Goal: Task Accomplishment & Management: Use online tool/utility

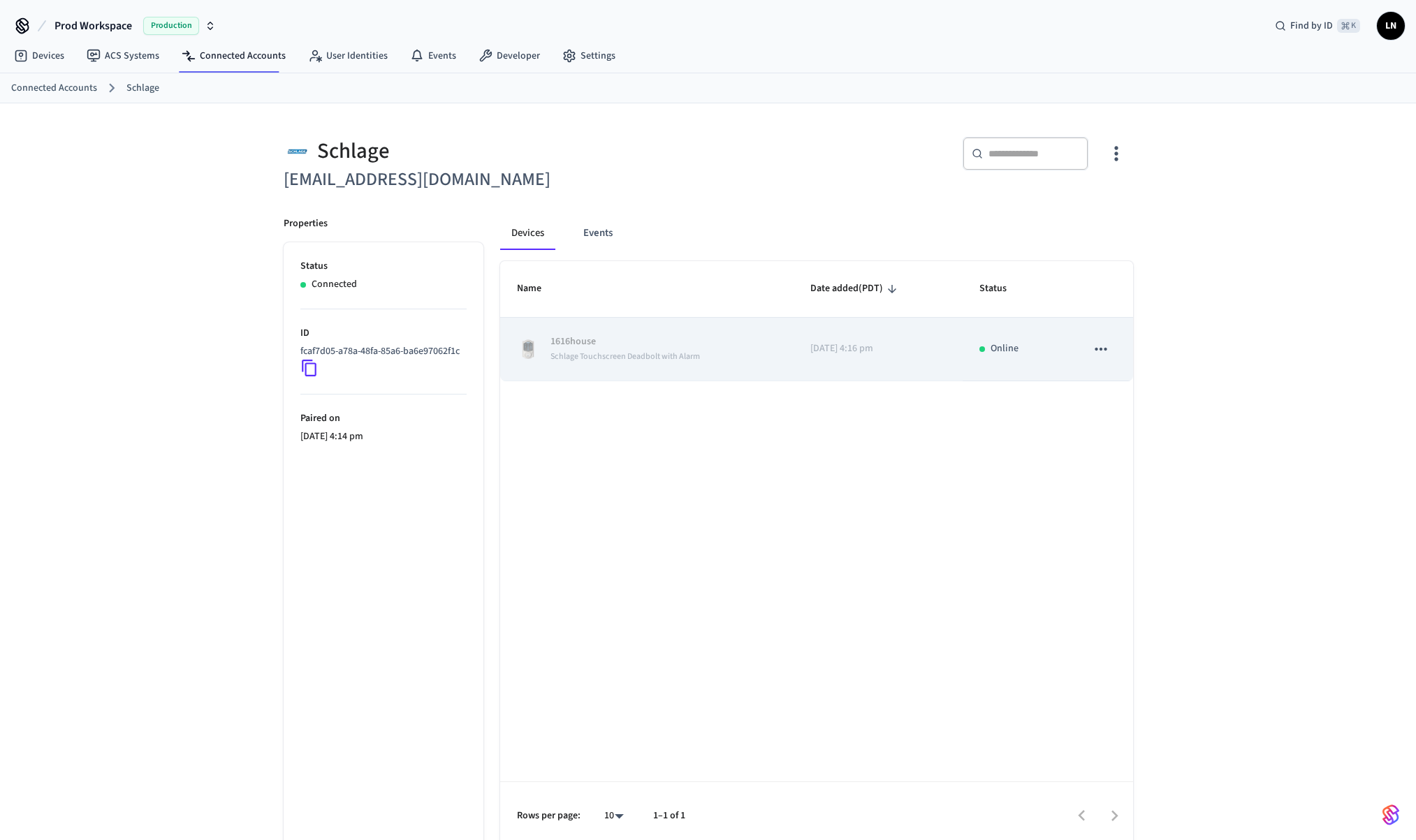
click at [630, 355] on span "Schlage Touchscreen Deadbolt with Alarm" at bounding box center [625, 356] width 149 height 11
click at [1101, 345] on icon "sticky table" at bounding box center [1101, 349] width 19 height 19
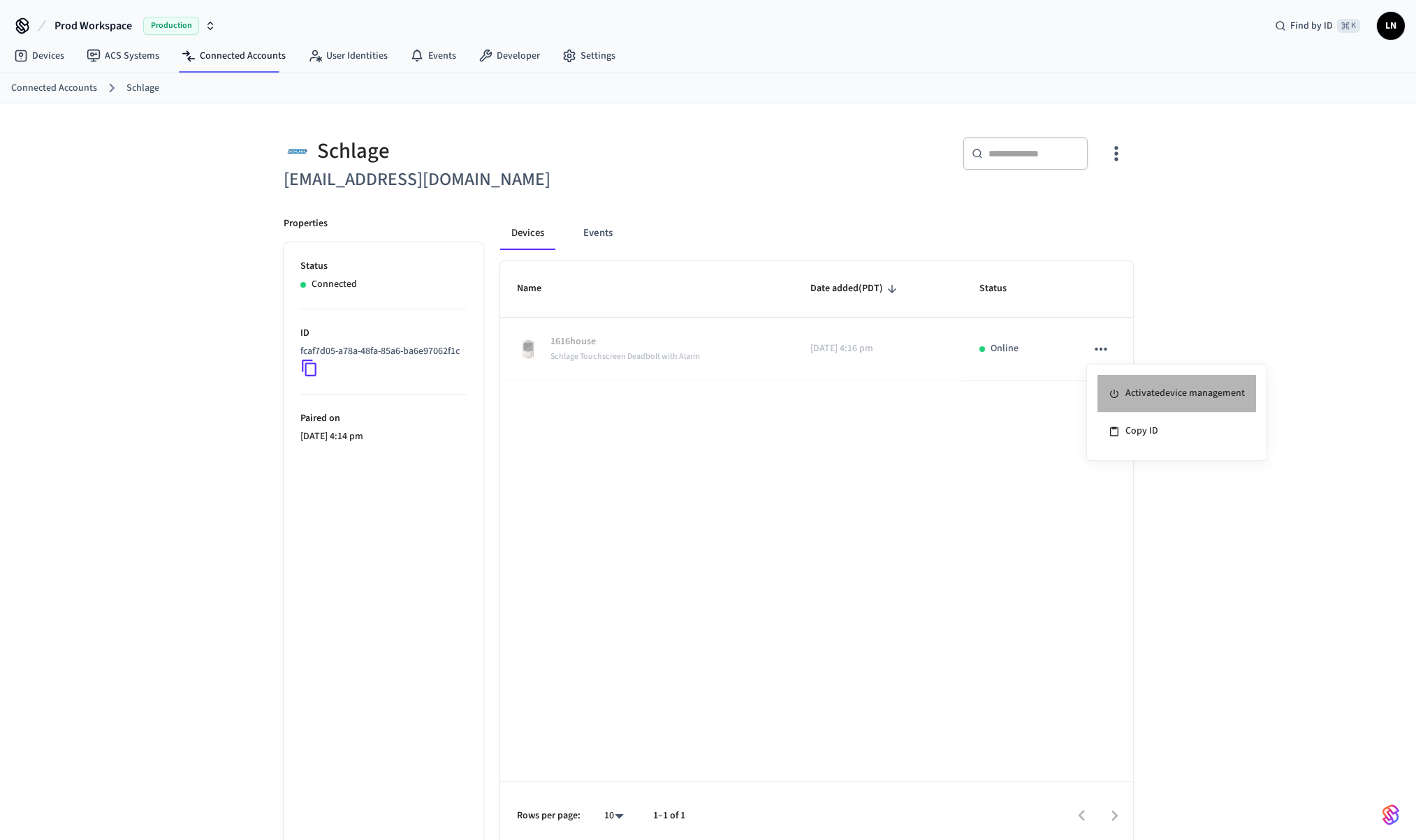
click at [1129, 387] on li "Activate device management" at bounding box center [1176, 393] width 158 height 38
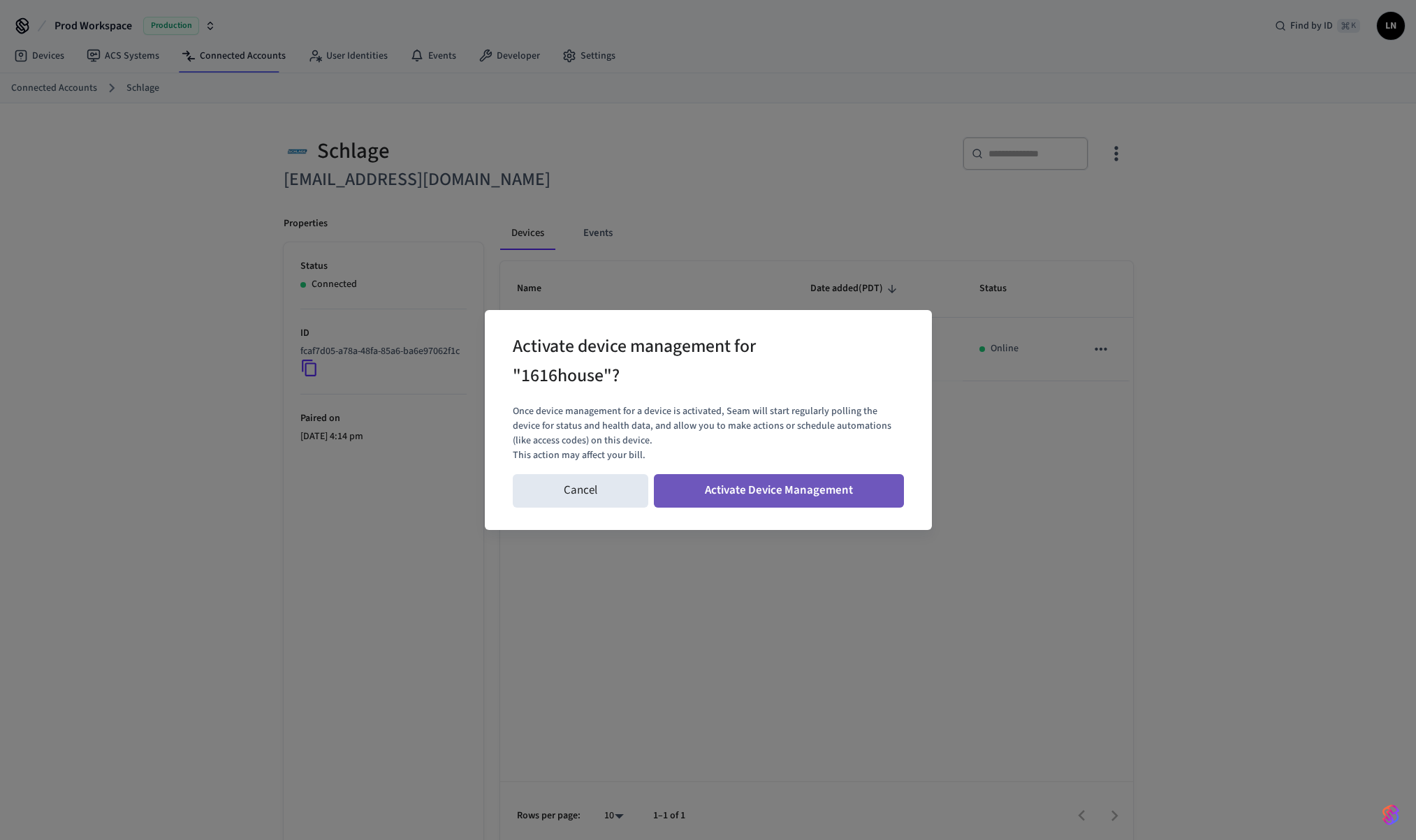
click at [740, 492] on button "Activate Device Management" at bounding box center [778, 491] width 250 height 34
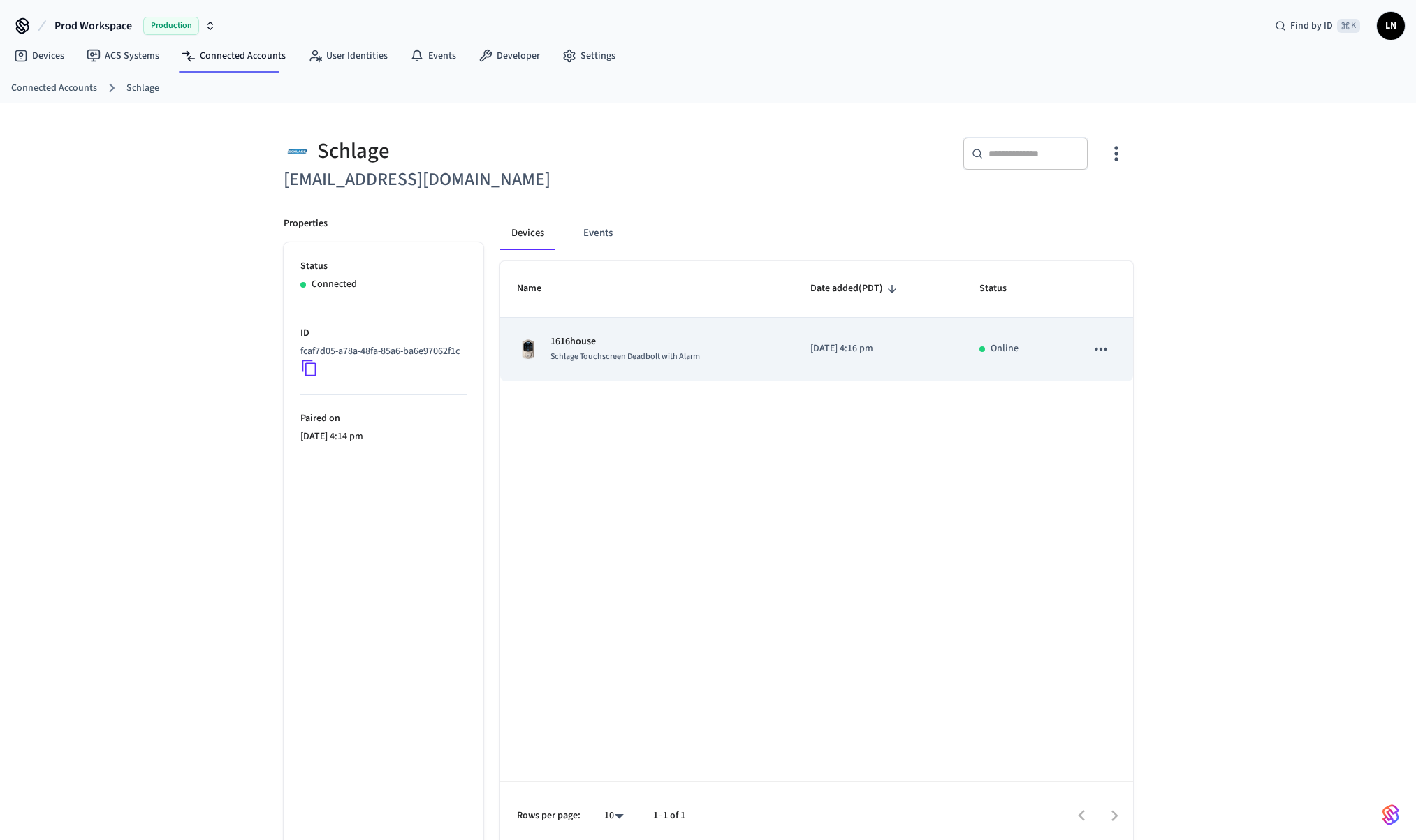
click at [621, 351] on span "Schlage Touchscreen Deadbolt with Alarm" at bounding box center [625, 356] width 149 height 11
